Goal: Transaction & Acquisition: Purchase product/service

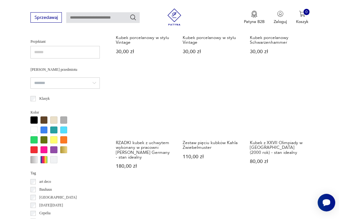
scroll to position [405, 0]
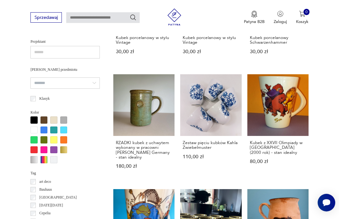
click at [35, 119] on div at bounding box center [33, 119] width 7 height 7
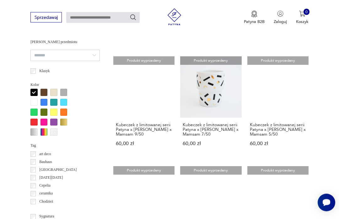
scroll to position [426, 0]
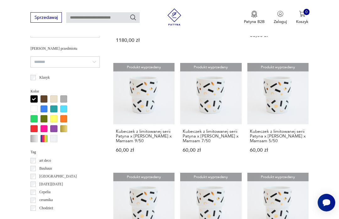
click at [32, 107] on div at bounding box center [33, 108] width 7 height 7
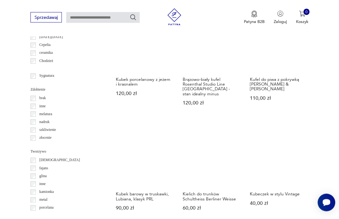
scroll to position [555, 0]
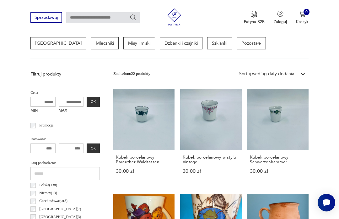
scroll to position [167, 0]
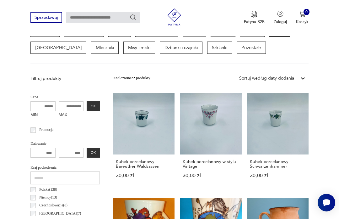
click at [207, 132] on link "Kubek porcelanowy w stylu Vintage 30,00 zł" at bounding box center [210, 141] width 61 height 96
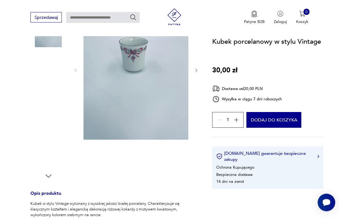
scroll to position [85, 0]
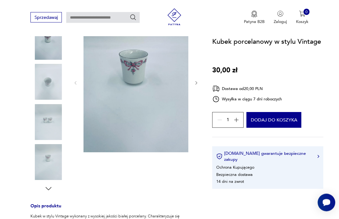
click at [49, 87] on img at bounding box center [48, 82] width 36 height 36
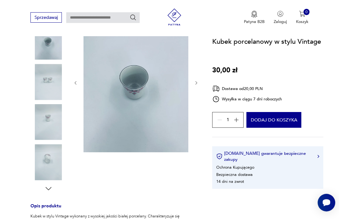
click at [46, 92] on img at bounding box center [48, 82] width 36 height 36
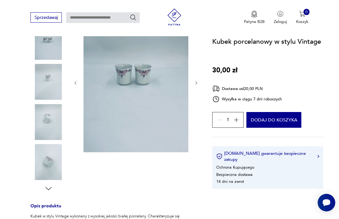
click at [46, 127] on img at bounding box center [48, 122] width 36 height 36
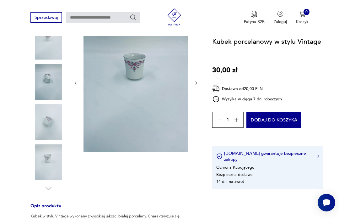
click at [49, 154] on img at bounding box center [48, 162] width 36 height 36
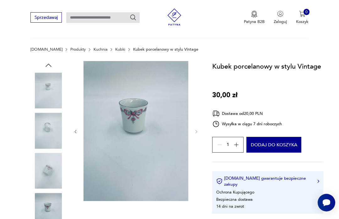
scroll to position [0, 0]
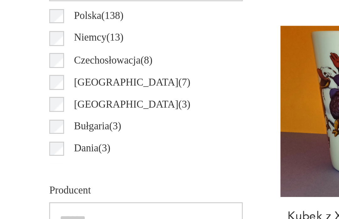
scroll to position [238, 0]
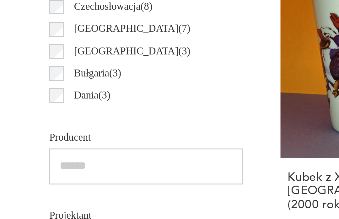
scroll to position [216, 0]
